Goal: Task Accomplishment & Management: Use online tool/utility

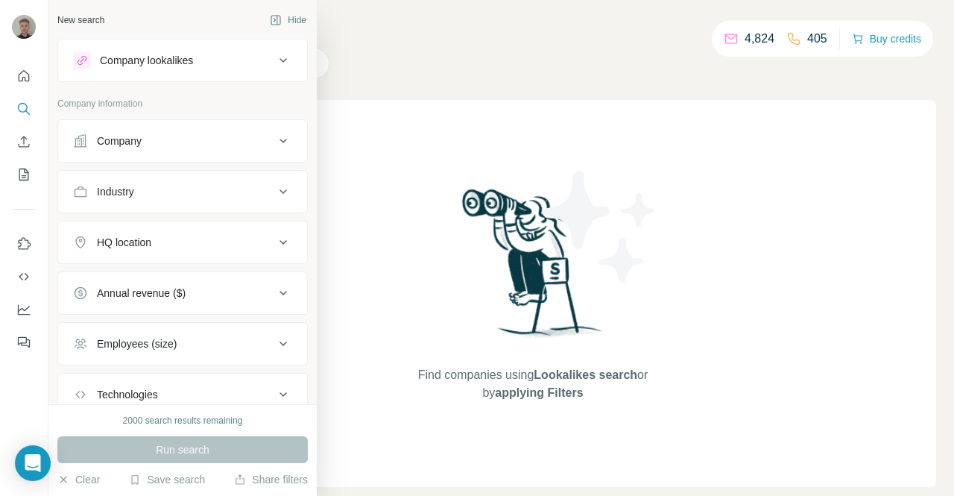
click at [251, 151] on button "Company" at bounding box center [182, 141] width 249 height 36
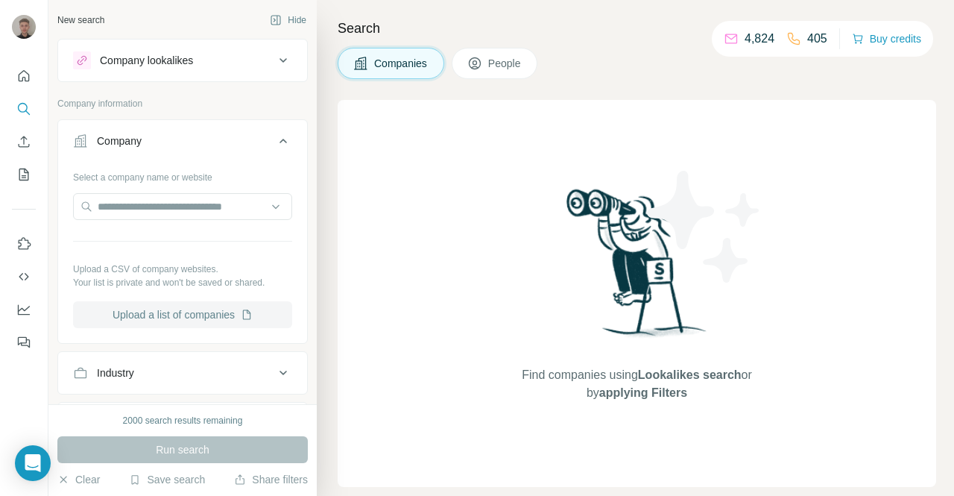
click at [183, 317] on button "Upload a list of companies" at bounding box center [182, 314] width 219 height 27
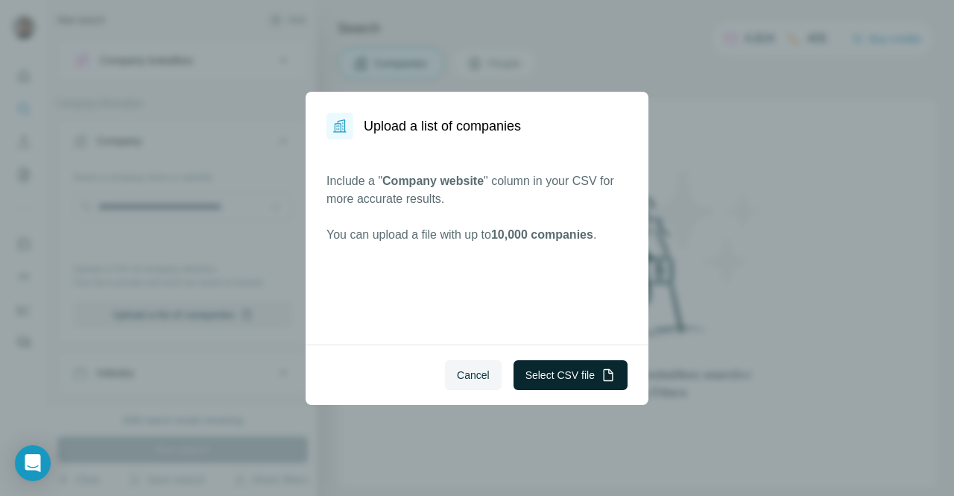
click at [557, 374] on button "Select CSV file" at bounding box center [571, 375] width 114 height 30
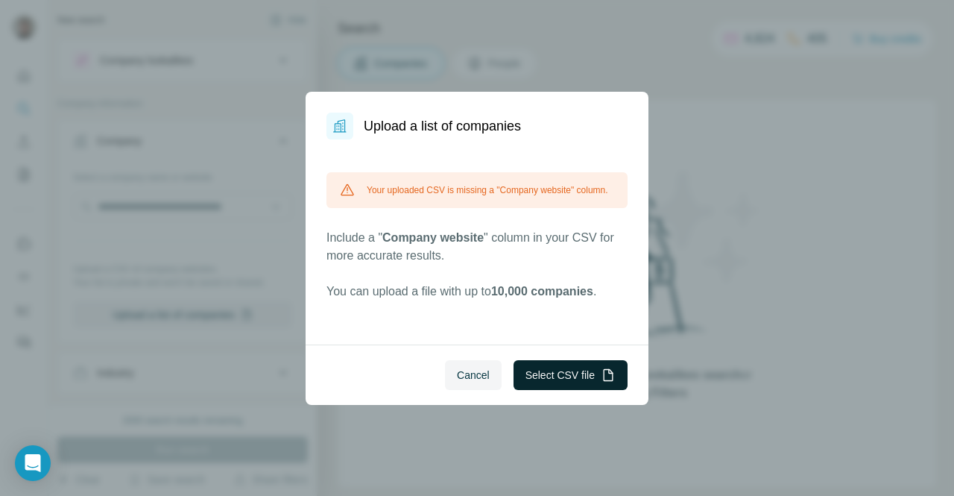
click at [568, 371] on button "Select CSV file" at bounding box center [571, 375] width 114 height 30
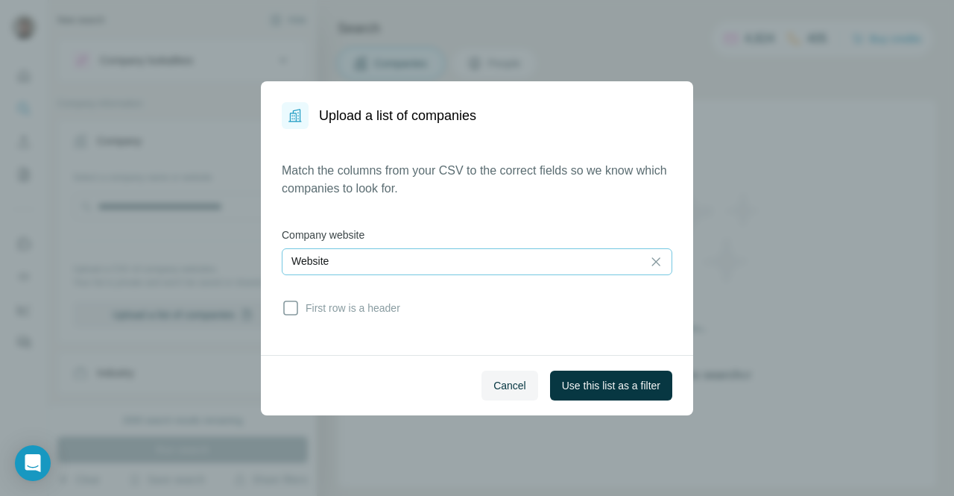
click at [561, 262] on div "Website" at bounding box center [463, 261] width 342 height 15
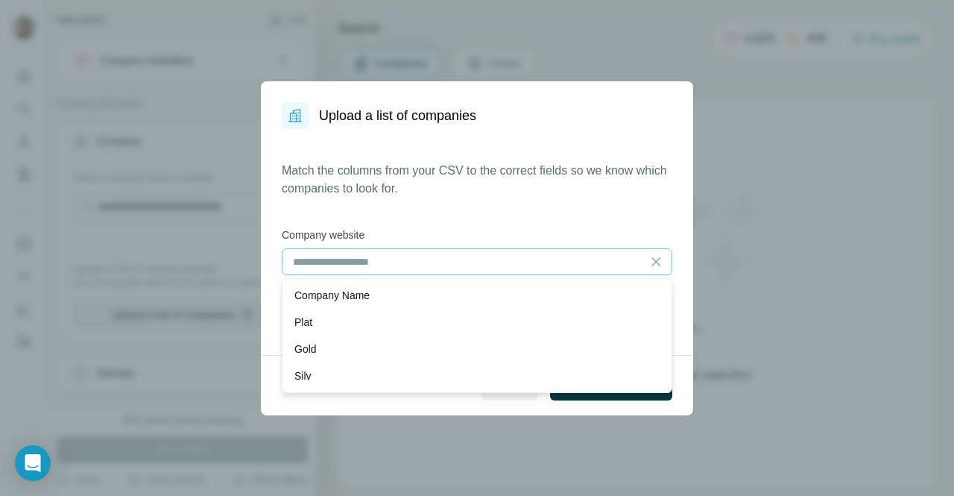
click at [587, 229] on label "Company website" at bounding box center [477, 234] width 391 height 15
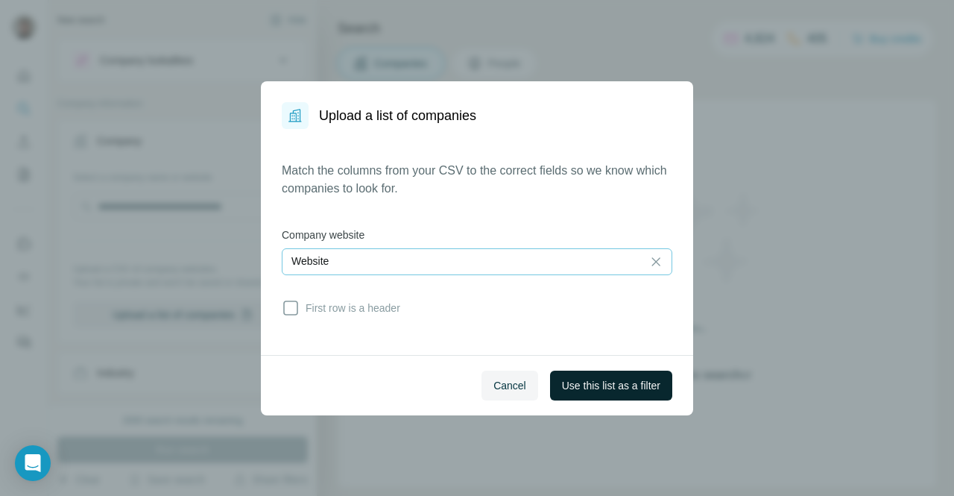
click at [605, 387] on span "Use this list as a filter" at bounding box center [611, 385] width 98 height 15
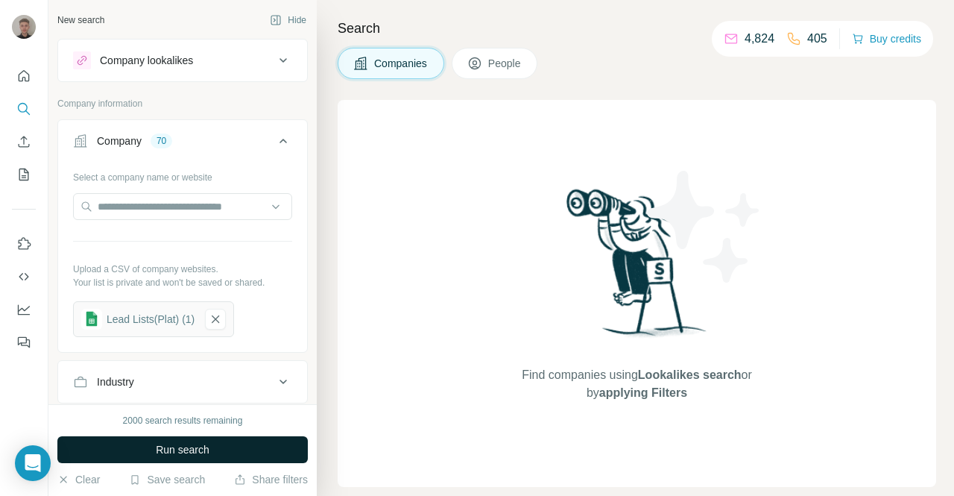
click at [204, 442] on span "Run search" at bounding box center [183, 449] width 54 height 15
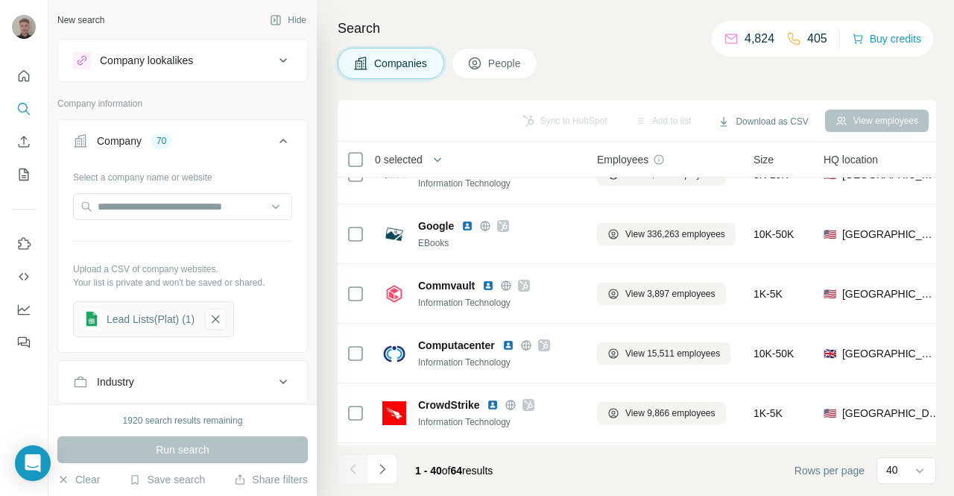
scroll to position [1121, 0]
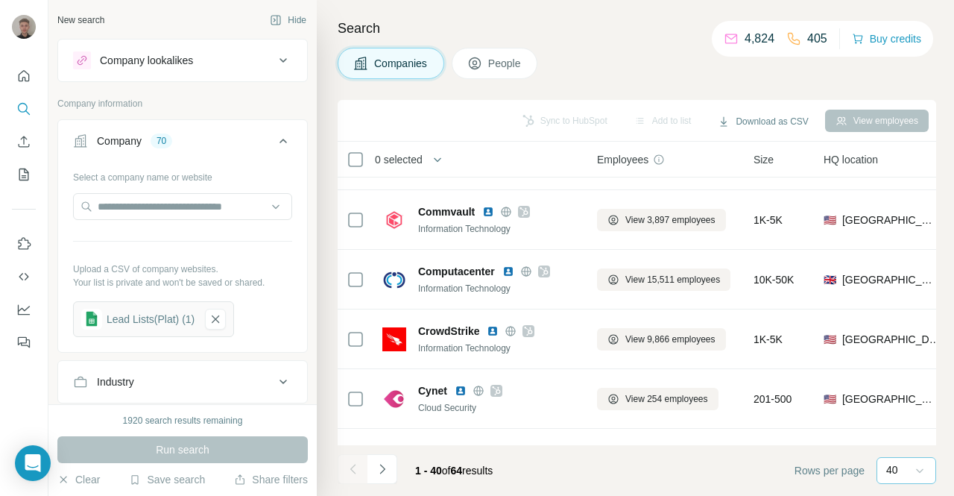
click at [926, 470] on icon at bounding box center [920, 470] width 15 height 15
click at [899, 356] on p "60" at bounding box center [896, 357] width 12 height 15
click at [733, 116] on button "Download as CSV" at bounding box center [763, 121] width 111 height 22
click at [725, 153] on div "Only current page (60)" at bounding box center [772, 152] width 139 height 27
